Goal: Check status: Check status

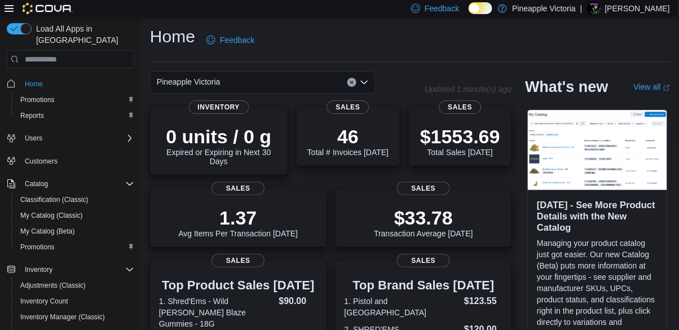
click at [448, 156] on div "$1553.69 Total Sales Today" at bounding box center [460, 141] width 80 height 32
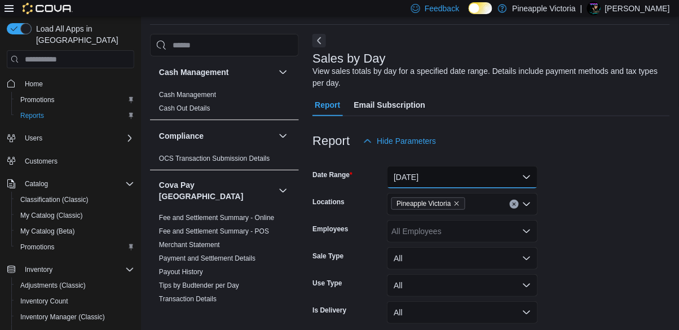
click at [467, 181] on button "[DATE]" at bounding box center [462, 177] width 151 height 23
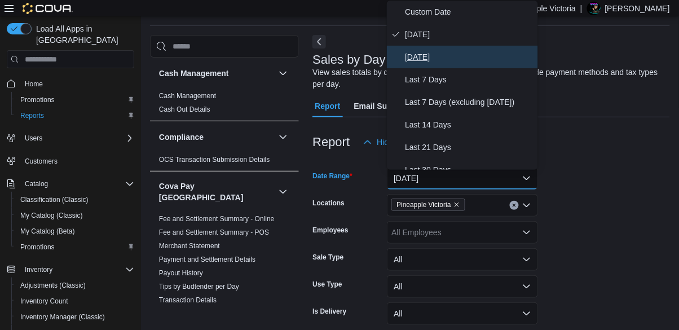
click at [416, 55] on span "[DATE]" at bounding box center [469, 57] width 129 height 14
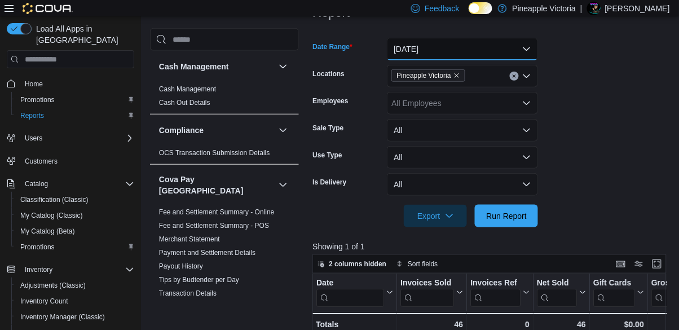
scroll to position [210, 0]
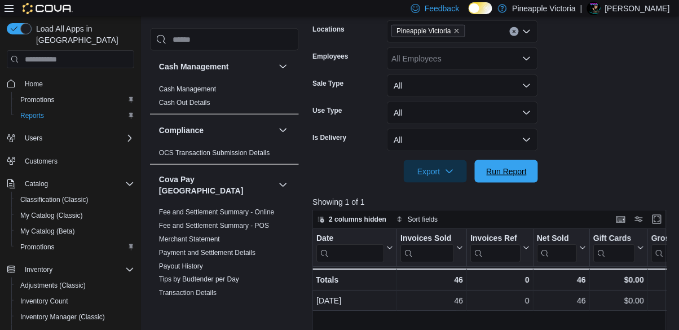
click at [505, 177] on span "Run Report" at bounding box center [507, 171] width 41 height 11
